Goal: Transaction & Acquisition: Purchase product/service

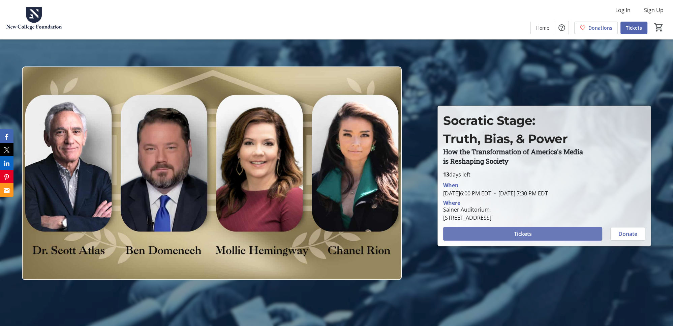
click at [579, 237] on span at bounding box center [522, 234] width 159 height 16
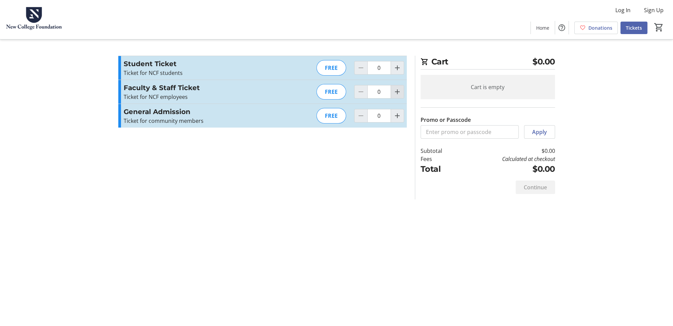
click at [398, 93] on mat-icon "Increment by one" at bounding box center [397, 92] width 8 height 8
type input "1"
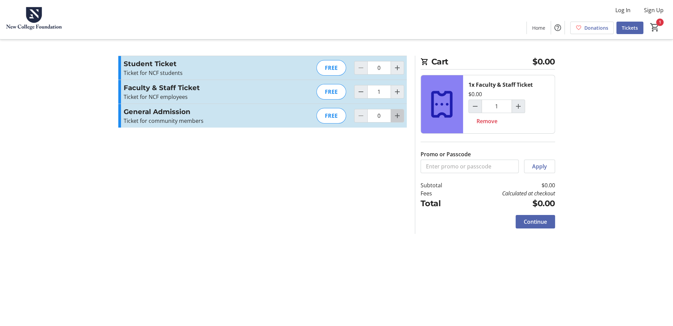
click at [397, 116] on mat-icon "Increment by one" at bounding box center [397, 116] width 8 height 8
type input "1"
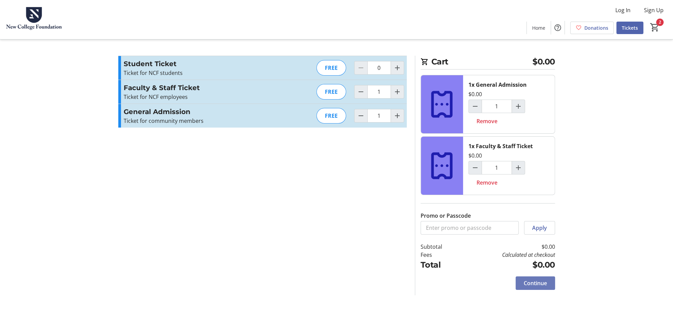
click at [537, 284] on span "Continue" at bounding box center [535, 283] width 23 height 8
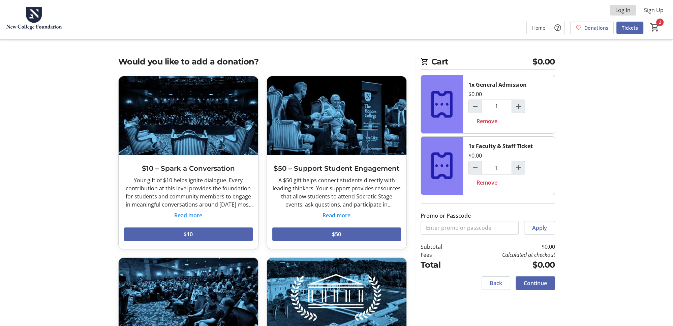
click at [628, 12] on span "Log In" at bounding box center [623, 10] width 15 height 8
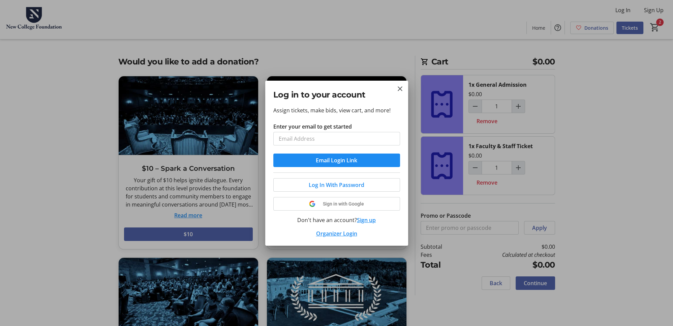
click at [332, 140] on input "Enter your email to get started" at bounding box center [336, 138] width 127 height 13
type input "[EMAIL_ADDRESS][DOMAIN_NAME]"
click at [352, 154] on span "submit" at bounding box center [336, 160] width 127 height 16
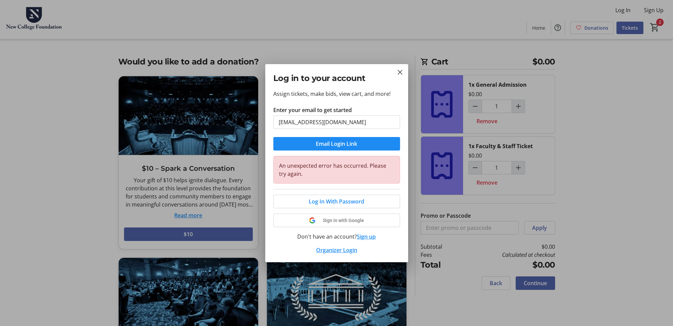
click at [371, 237] on button "Sign up" at bounding box center [366, 236] width 19 height 8
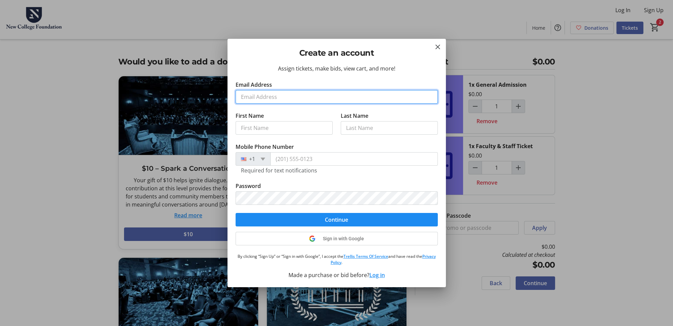
click at [268, 97] on input "Email Address" at bounding box center [337, 96] width 202 height 13
type input "[EMAIL_ADDRESS][DOMAIN_NAME]"
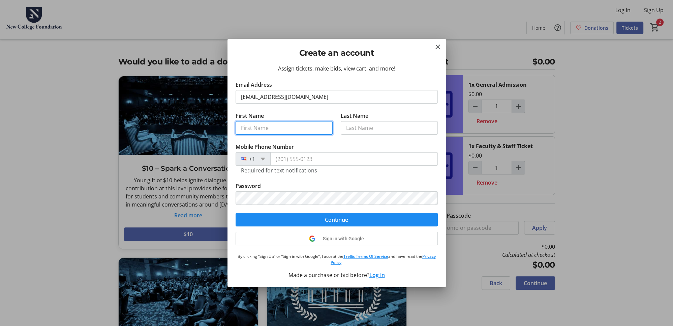
click at [254, 128] on input "First Name" at bounding box center [284, 127] width 97 height 13
type input "[PERSON_NAME]"
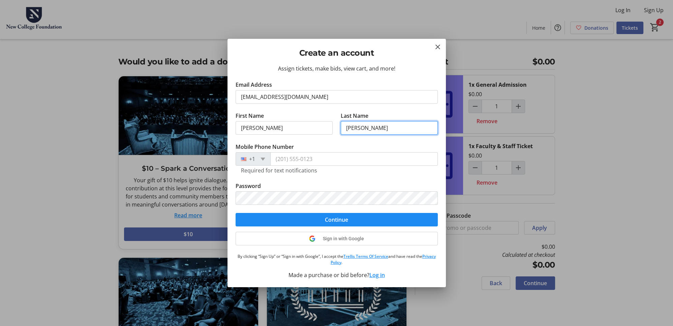
type input "[PERSON_NAME]"
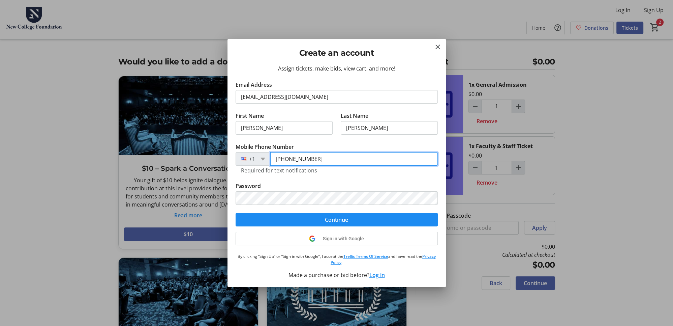
type input "[PHONE_NUMBER]"
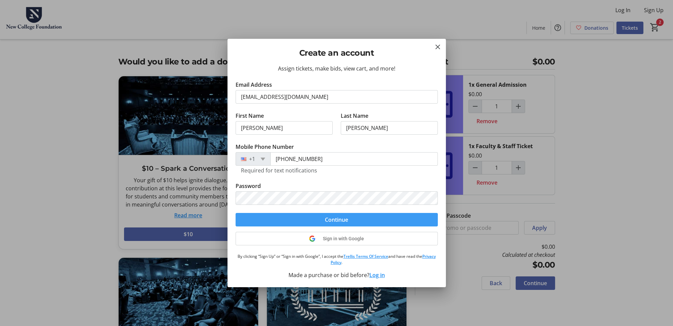
click at [336, 221] on span "Continue" at bounding box center [336, 219] width 23 height 8
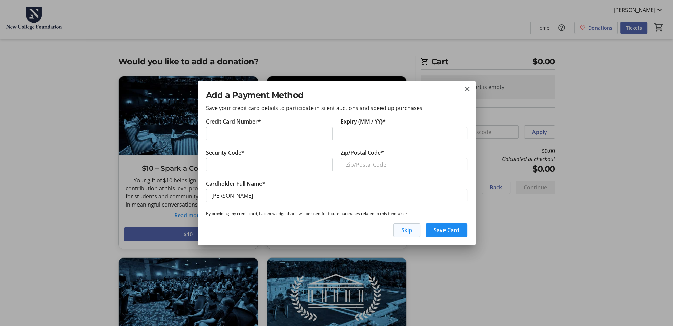
click at [411, 232] on span "Skip" at bounding box center [407, 230] width 11 height 8
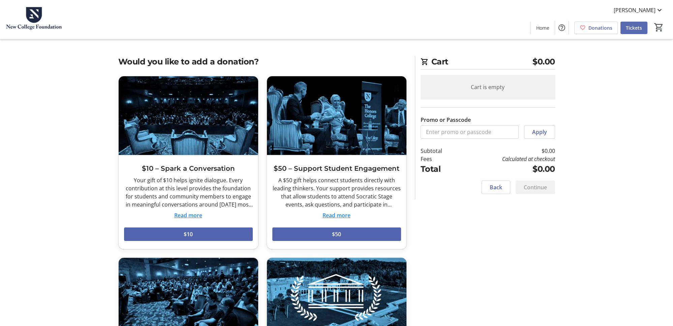
click at [636, 27] on span "Tickets" at bounding box center [634, 27] width 16 height 7
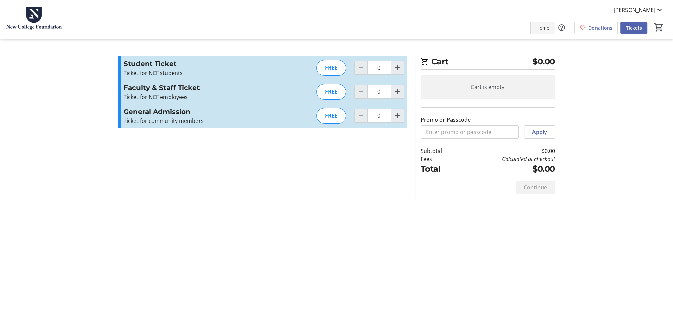
click at [548, 29] on span "Home" at bounding box center [542, 27] width 13 height 7
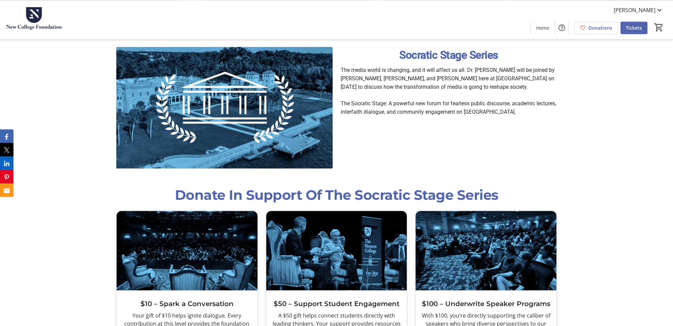
scroll to position [263, 0]
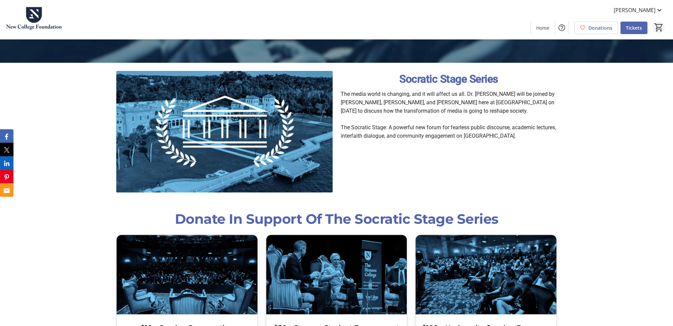
click at [660, 27] on mat-icon "0" at bounding box center [659, 27] width 10 height 10
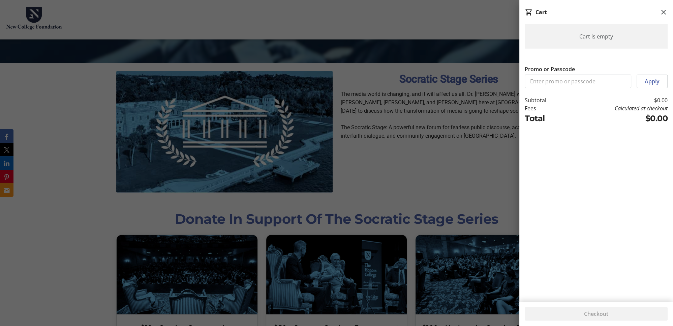
click at [500, 28] on div at bounding box center [336, 156] width 673 height 839
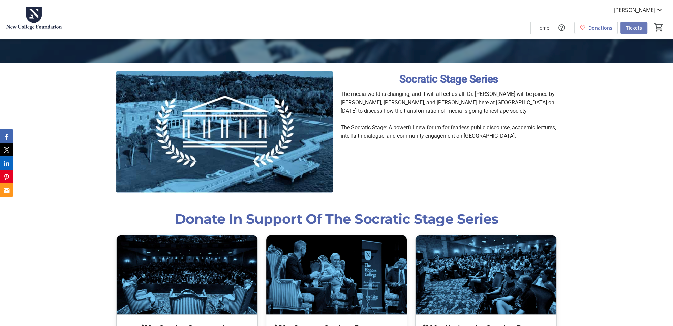
click at [625, 26] on span at bounding box center [634, 28] width 27 height 16
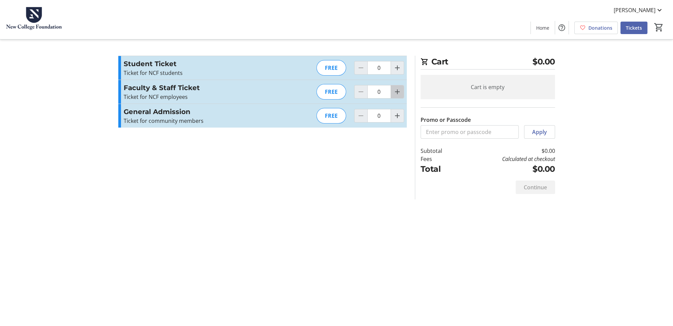
click at [399, 89] on mat-icon "Increment by one" at bounding box center [397, 92] width 8 height 8
type input "1"
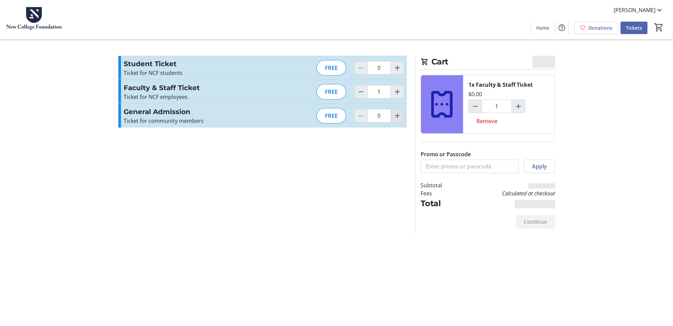
click at [398, 118] on mat-icon "Increment by one" at bounding box center [397, 116] width 8 height 8
type input "1"
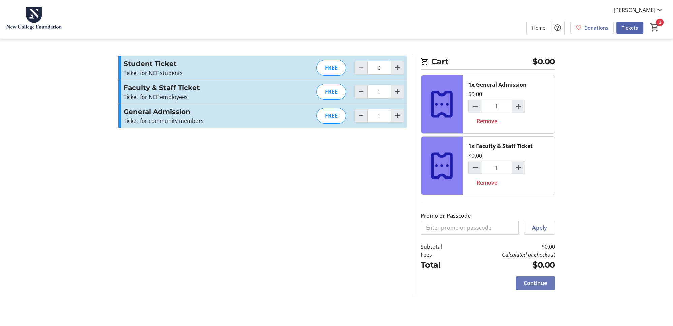
click at [540, 282] on span "Continue" at bounding box center [535, 283] width 23 height 8
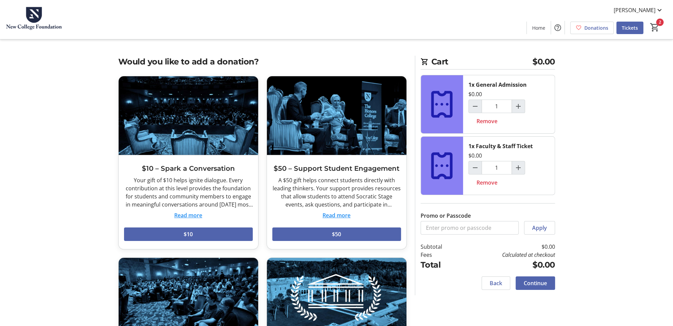
scroll to position [144, 0]
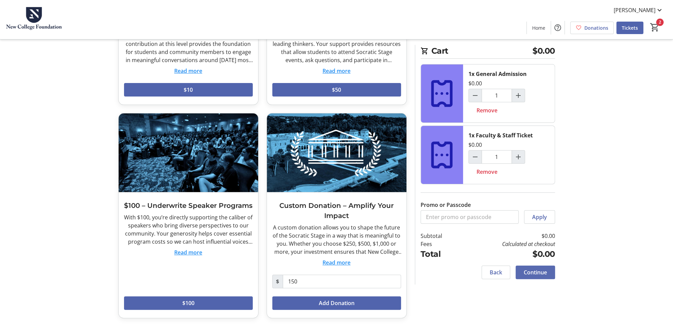
click at [543, 271] on span "Continue" at bounding box center [535, 272] width 23 height 8
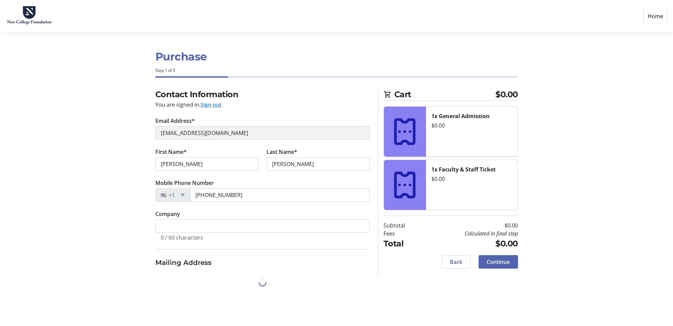
select select "US"
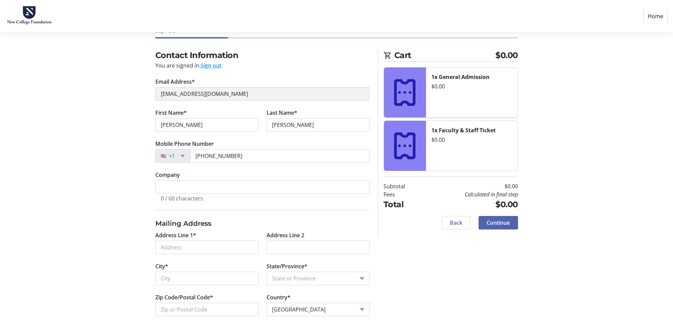
scroll to position [45, 0]
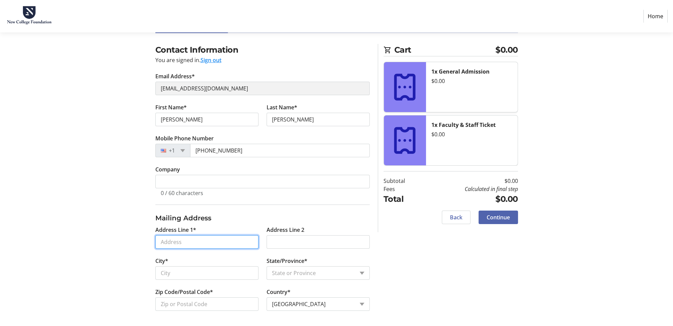
click at [209, 238] on input "Address Line 1*" at bounding box center [206, 241] width 103 height 13
type input "[STREET_ADDRESS]"
type input "[GEOGRAPHIC_DATA]"
select select "FL"
type input "34238"
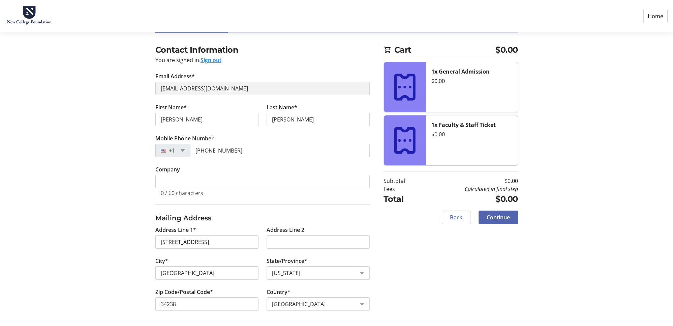
click at [431, 251] on div "Contact Information You are signed in. Sign out Email Address* [EMAIL_ADDRESS][…" at bounding box center [336, 185] width 445 height 283
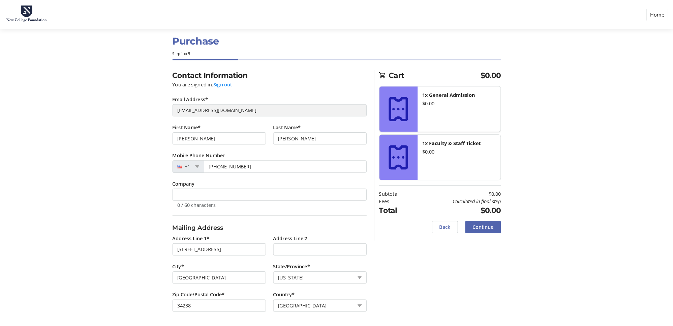
scroll to position [0, 0]
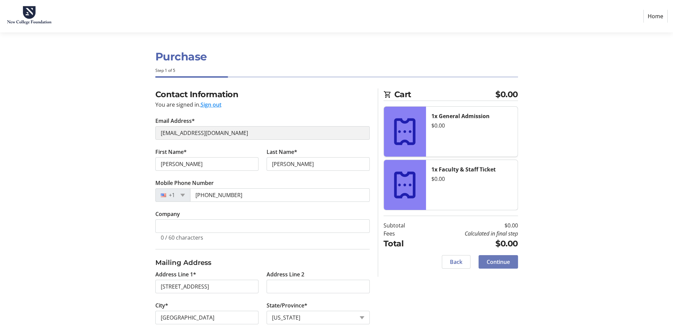
click at [503, 261] on span "Continue" at bounding box center [498, 262] width 23 height 8
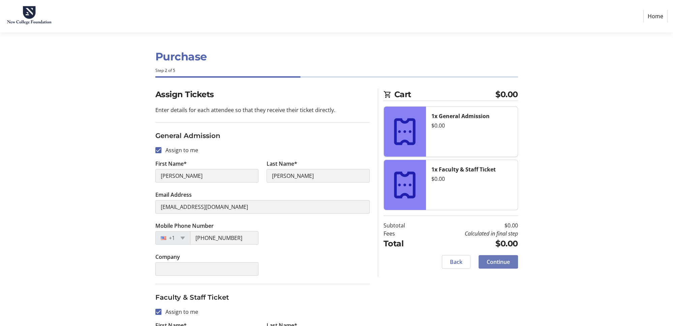
click at [499, 261] on span "Continue" at bounding box center [498, 262] width 23 height 8
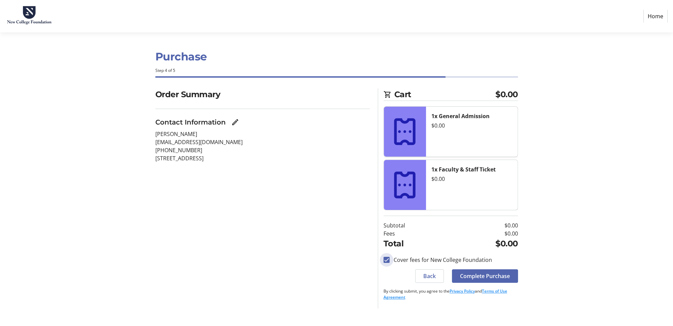
click at [387, 262] on input "Cover fees for New College Foundation" at bounding box center [387, 260] width 6 height 6
checkbox input "false"
click at [488, 279] on span "Complete Purchase" at bounding box center [485, 276] width 50 height 8
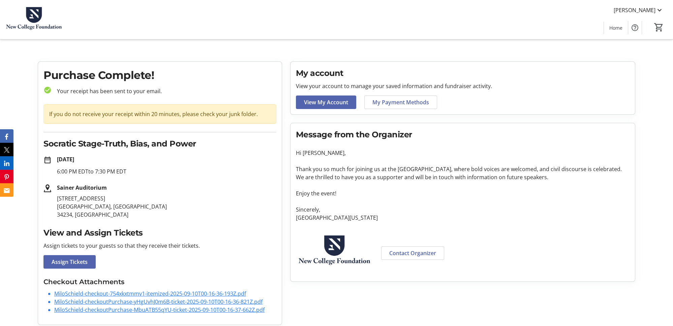
scroll to position [4, 0]
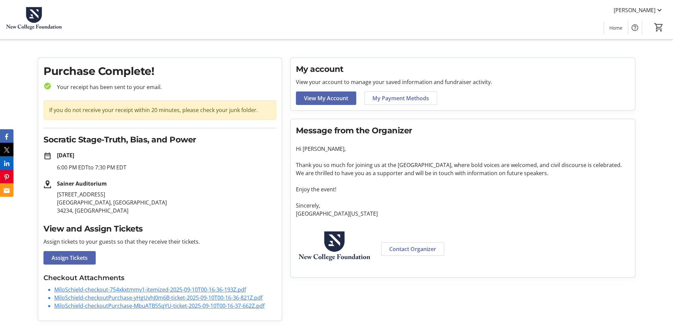
click at [90, 289] on link "MiloSchield-checkout-754xkxtmmv1-itemized-2025-09-10T00-16-36-193Z.pdf" at bounding box center [150, 289] width 192 height 7
click at [134, 296] on link "MiloSchield-checkoutPurchase-yHgUvhJ0m6B-ticket-2025-09-10T00-16-36-821Z.pdf" at bounding box center [158, 297] width 208 height 7
click at [159, 304] on link "MiloSchield-checkoutPurchase-MbuATB55qYU-ticket-2025-09-10T00-16-37-662Z.pdf" at bounding box center [159, 305] width 210 height 7
